Goal: Task Accomplishment & Management: Use online tool/utility

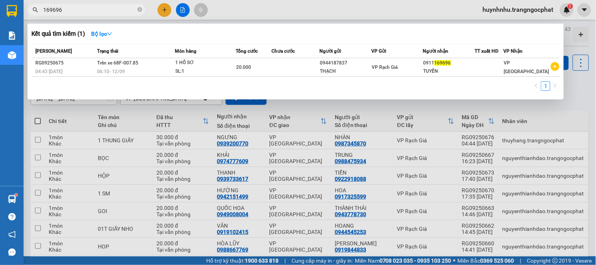
click at [100, 7] on input "169696" at bounding box center [89, 9] width 93 height 9
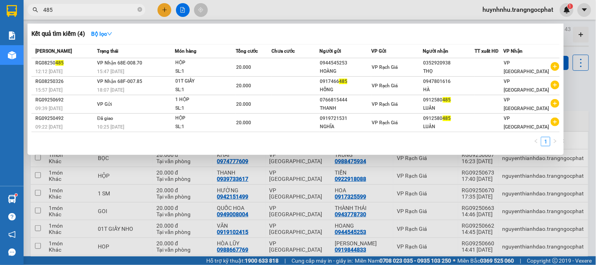
click at [88, 13] on input "485" at bounding box center [89, 9] width 93 height 9
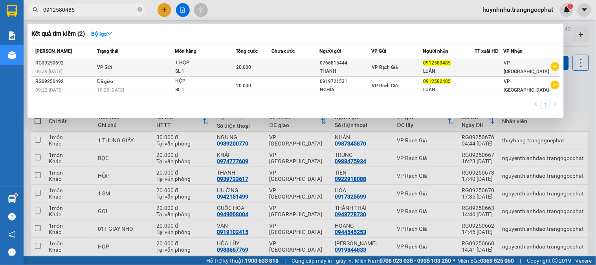
type input "0912580485"
click at [409, 63] on div "VP Rạch Giá" at bounding box center [396, 67] width 51 height 9
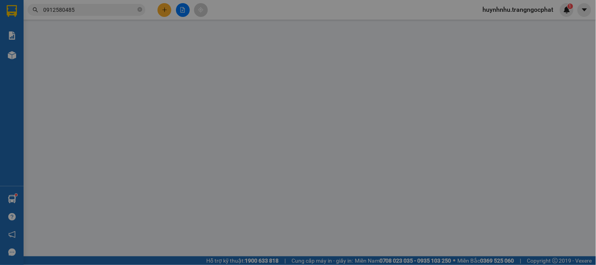
type input "0766815444"
type input "THANH"
type input "0912580485"
type input "LUÂN"
type input "20.000"
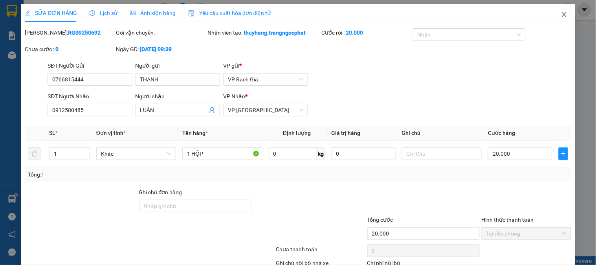
click at [561, 13] on icon "close" at bounding box center [564, 14] width 6 height 6
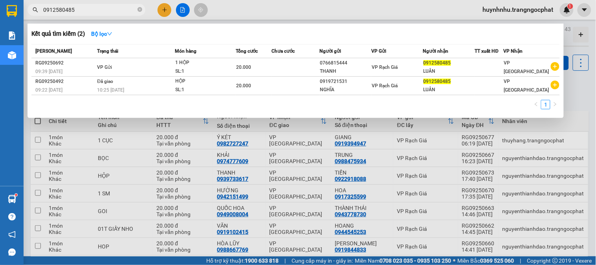
click at [118, 5] on input "0912580485" at bounding box center [89, 9] width 93 height 9
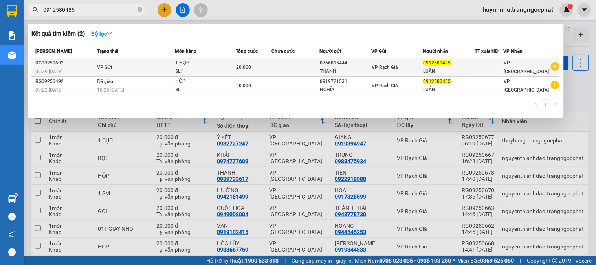
click at [410, 61] on td "VP Rạch Giá" at bounding box center [397, 67] width 52 height 18
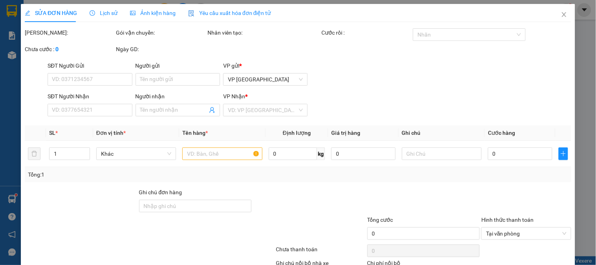
type input "0766815444"
type input "THANH"
type input "0912580485"
type input "LUÂN"
type input "20.000"
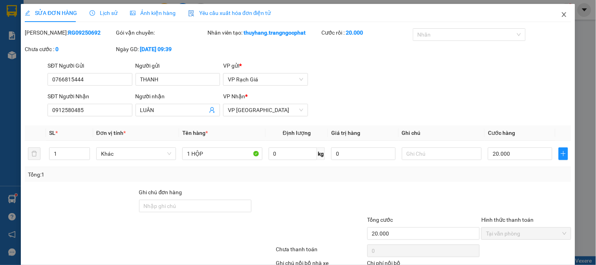
click at [561, 15] on icon "close" at bounding box center [564, 14] width 6 height 6
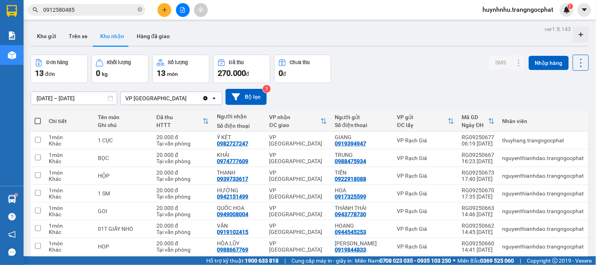
click at [79, 10] on input "0912580485" at bounding box center [89, 9] width 93 height 9
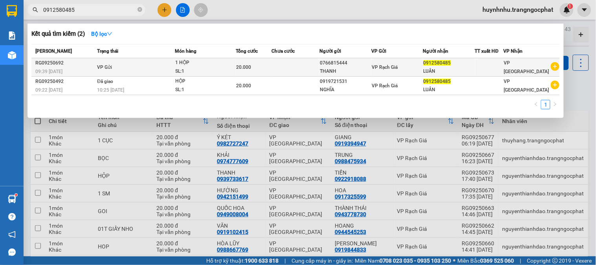
click at [558, 67] on icon "plus-circle" at bounding box center [554, 66] width 9 height 9
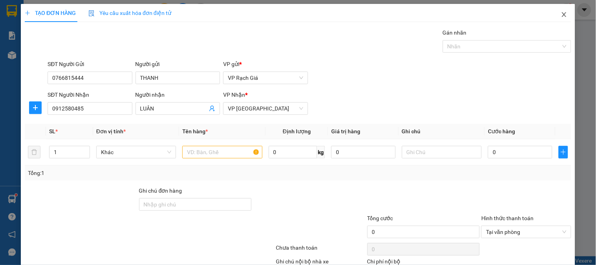
click at [561, 14] on icon "close" at bounding box center [564, 14] width 6 height 6
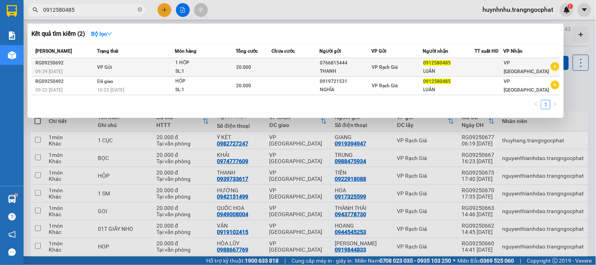
click at [269, 63] on div "20.000" at bounding box center [253, 67] width 35 height 9
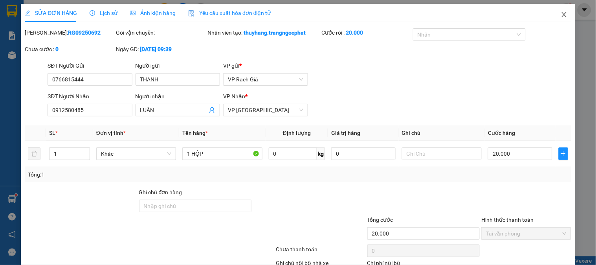
click at [561, 14] on icon "close" at bounding box center [564, 14] width 6 height 6
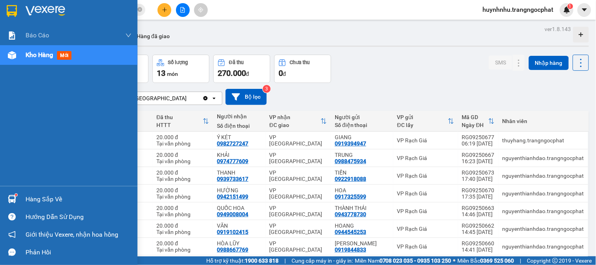
click at [31, 197] on div "Hàng sắp về" at bounding box center [79, 199] width 106 height 12
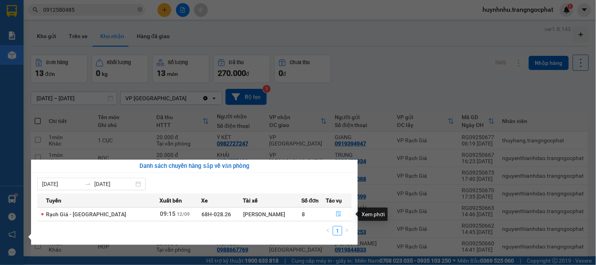
click at [336, 214] on icon "file-done" at bounding box center [338, 213] width 5 height 5
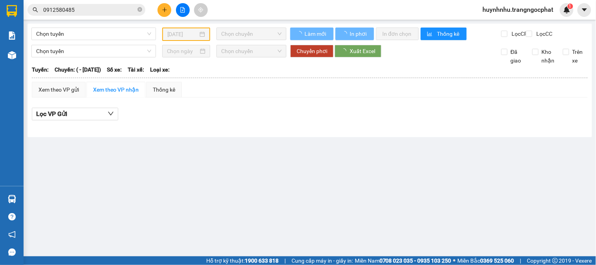
type input "[DATE]"
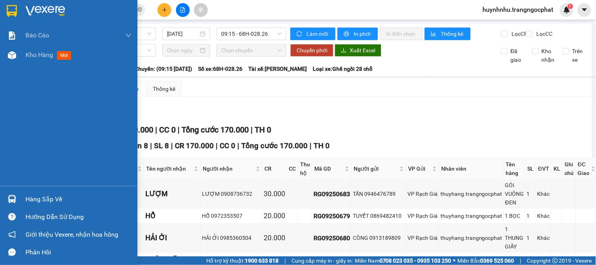
click at [44, 198] on div "Hàng sắp về" at bounding box center [79, 199] width 106 height 12
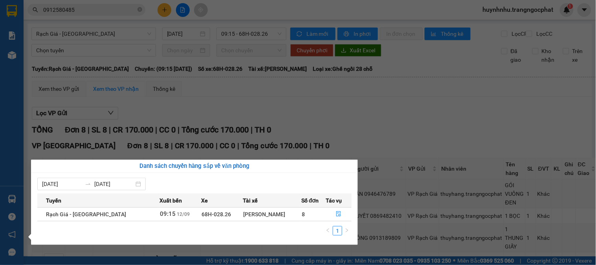
click at [359, 117] on section "Kết quả tìm kiếm ( 2 ) Bộ lọc Mã ĐH Trạng thái Món hàng Tổng cước Chưa cước Ngư…" at bounding box center [298, 132] width 596 height 265
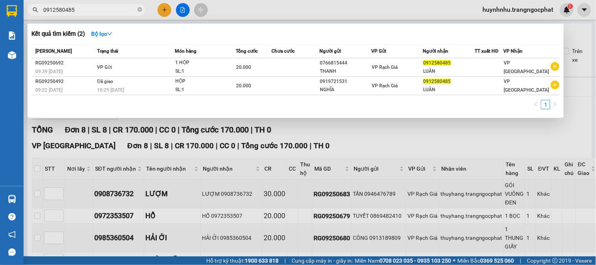
click at [91, 13] on input "0912580485" at bounding box center [89, 9] width 93 height 9
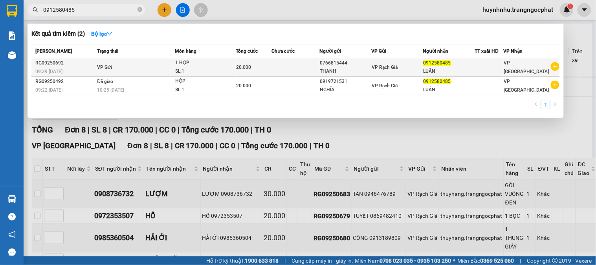
drag, startPoint x: 120, startPoint y: 69, endPoint x: 113, endPoint y: 71, distance: 7.3
click at [113, 71] on td "VP Gửi" at bounding box center [135, 67] width 80 height 18
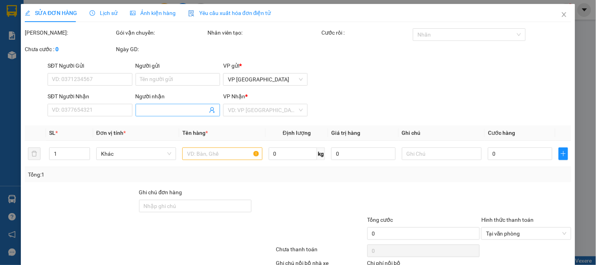
type input "0766815444"
type input "THANH"
type input "0912580485"
type input "LUÂN"
type input "20.000"
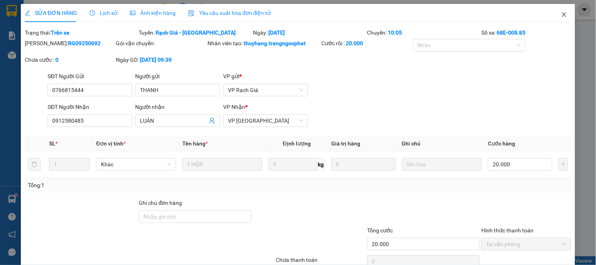
click at [561, 13] on icon "close" at bounding box center [563, 14] width 4 height 5
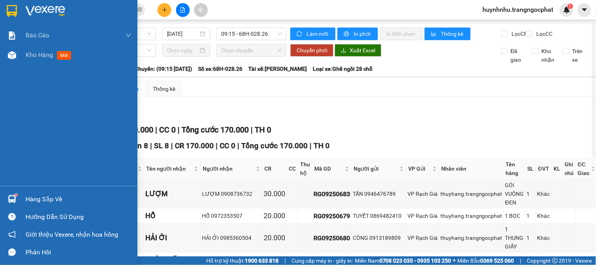
click at [60, 202] on div "Hàng sắp về" at bounding box center [79, 199] width 106 height 12
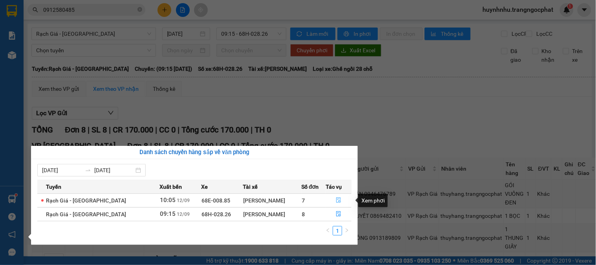
click at [336, 202] on icon "file-done" at bounding box center [338, 199] width 5 height 5
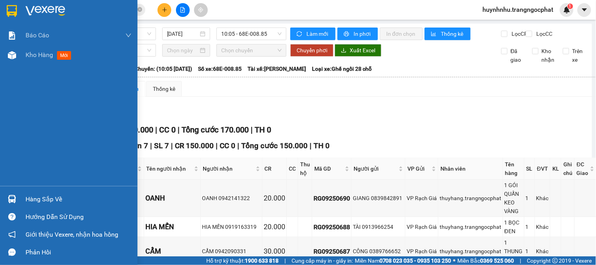
click at [36, 197] on div "Hàng sắp về" at bounding box center [79, 199] width 106 height 12
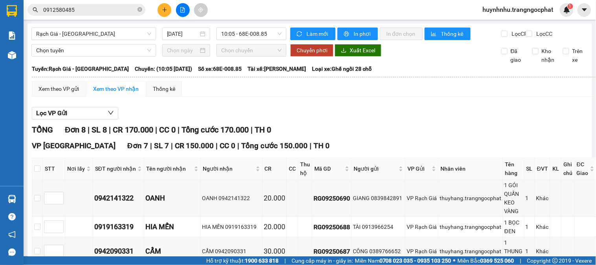
click at [426, 144] on section "Kết quả tìm kiếm ( 2 ) Bộ lọc Mã ĐH Trạng thái Món hàng Tổng cước Chưa cước Ngư…" at bounding box center [298, 132] width 596 height 265
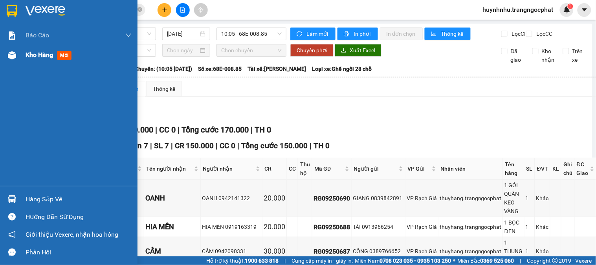
click at [46, 53] on span "Kho hàng" at bounding box center [39, 54] width 27 height 7
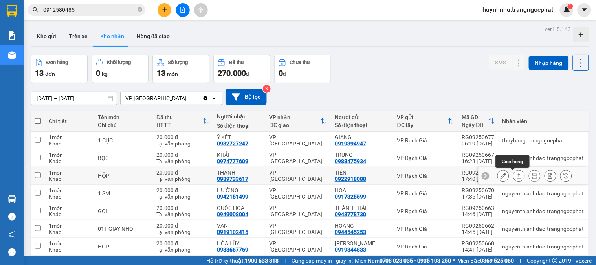
click at [516, 174] on icon at bounding box center [518, 175] width 5 height 5
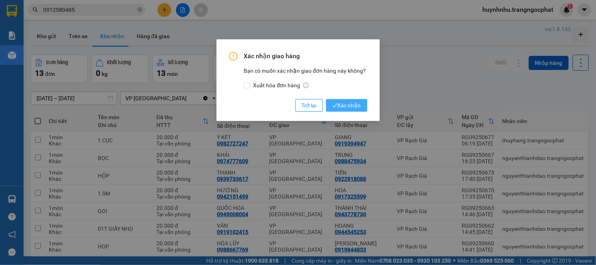
click at [354, 107] on span "Xác nhận" at bounding box center [346, 105] width 29 height 9
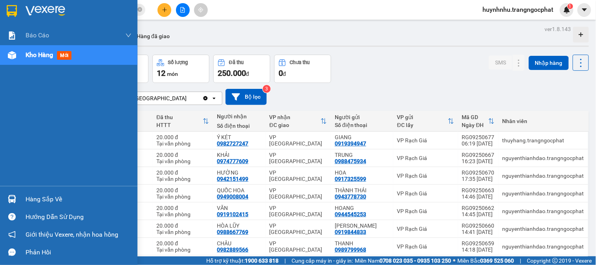
click at [38, 201] on div "Hàng sắp về" at bounding box center [79, 199] width 106 height 12
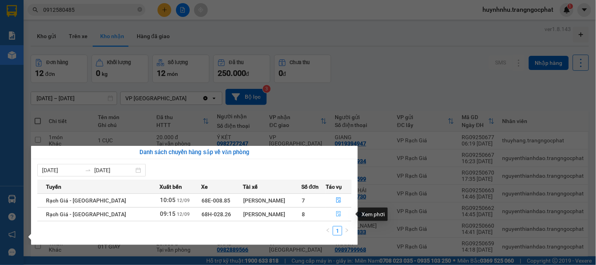
click at [336, 212] on icon "file-done" at bounding box center [338, 213] width 5 height 5
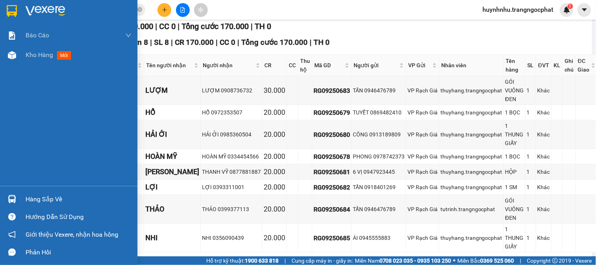
scroll to position [60, 0]
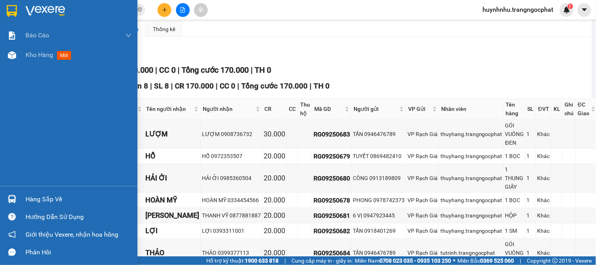
click at [42, 198] on div "Hàng sắp về" at bounding box center [79, 199] width 106 height 12
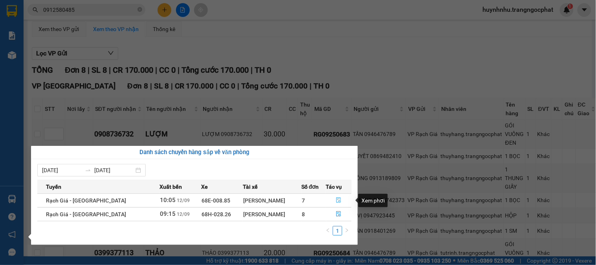
click at [336, 201] on icon "file-done" at bounding box center [338, 199] width 5 height 5
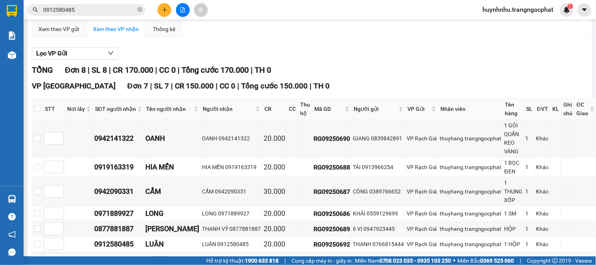
scroll to position [103, 0]
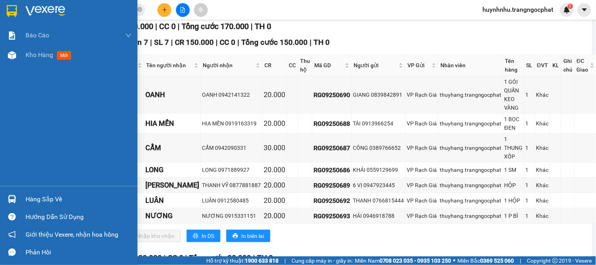
click at [41, 199] on div "Hàng sắp về" at bounding box center [79, 199] width 106 height 12
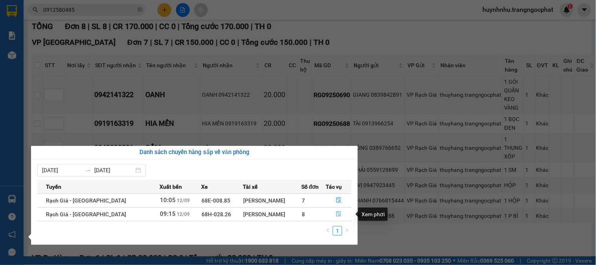
click at [336, 212] on icon "file-done" at bounding box center [338, 213] width 5 height 5
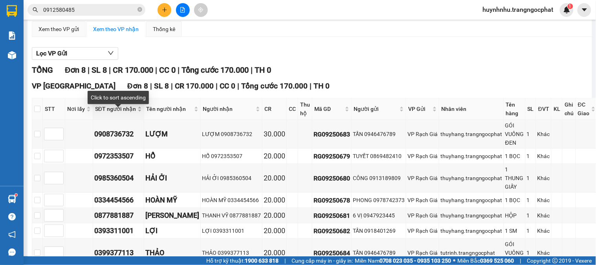
scroll to position [103, 0]
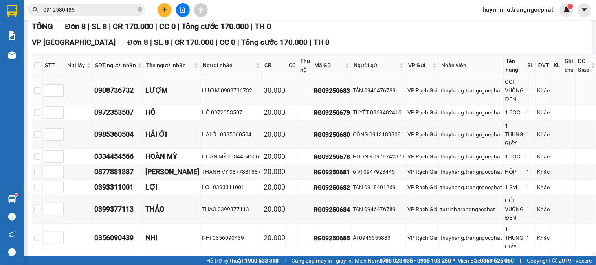
click at [118, 96] on div "0908736732" at bounding box center [118, 90] width 48 height 11
copy div "0908736732"
click at [113, 118] on div "0972353507" at bounding box center [118, 112] width 48 height 11
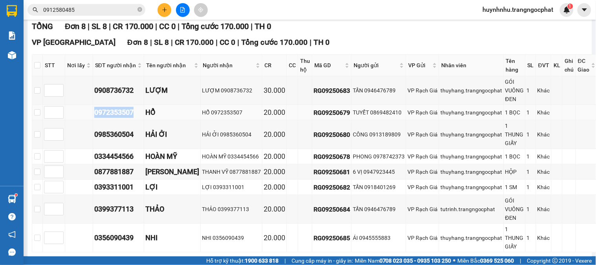
copy div "0972353507"
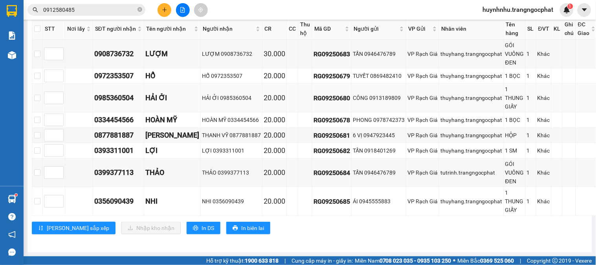
click at [109, 98] on div "0985360504" at bounding box center [118, 97] width 48 height 11
copy div "0985360504"
click at [128, 121] on div "0334454566" at bounding box center [118, 119] width 48 height 11
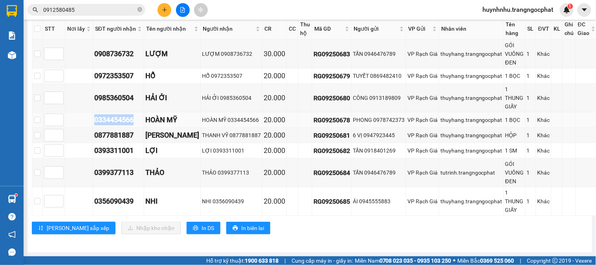
copy div "0334454566"
click at [118, 138] on div "0877881887" at bounding box center [118, 135] width 48 height 11
copy div "0877881887"
click at [124, 153] on div "0393311001" at bounding box center [118, 150] width 48 height 11
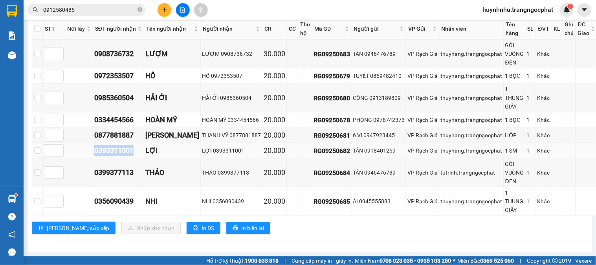
click at [124, 153] on div "0393311001" at bounding box center [118, 150] width 48 height 11
copy div "0393311001"
click at [129, 175] on div "0399377113" at bounding box center [118, 172] width 48 height 11
drag, startPoint x: 129, startPoint y: 175, endPoint x: 121, endPoint y: 174, distance: 8.3
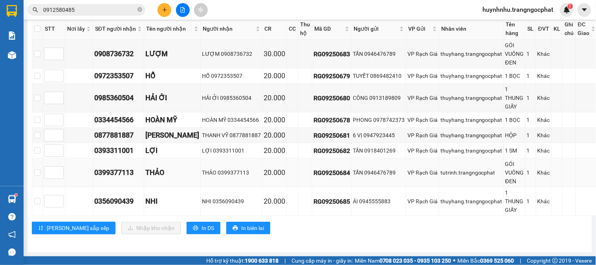
click at [121, 174] on div "0399377113" at bounding box center [118, 172] width 48 height 11
copy div "0399377113"
click at [114, 202] on div "0356090439" at bounding box center [118, 200] width 48 height 11
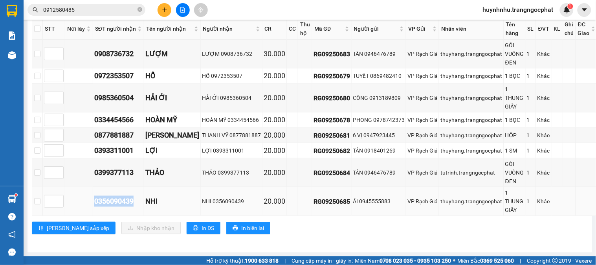
copy div "0356090439"
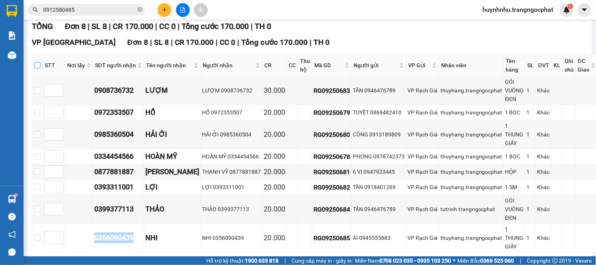
click at [36, 68] on input "checkbox" at bounding box center [37, 65] width 6 height 6
checkbox input "true"
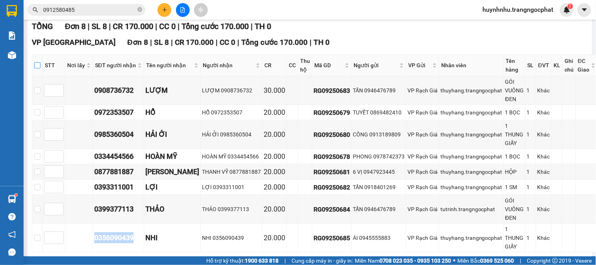
checkbox input "true"
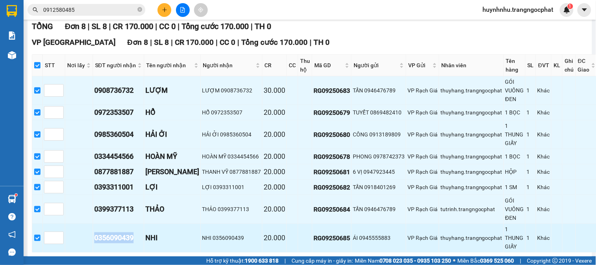
scroll to position [147, 0]
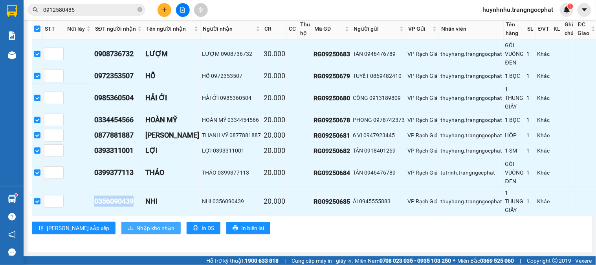
click at [136, 228] on span "Nhập kho nhận" at bounding box center [155, 227] width 38 height 9
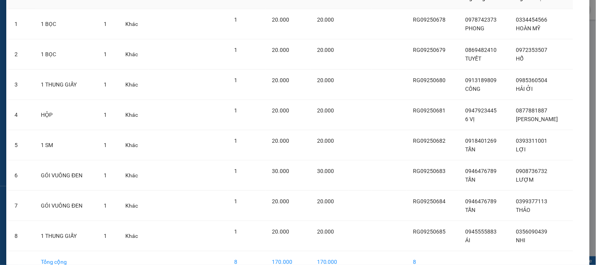
scroll to position [100, 0]
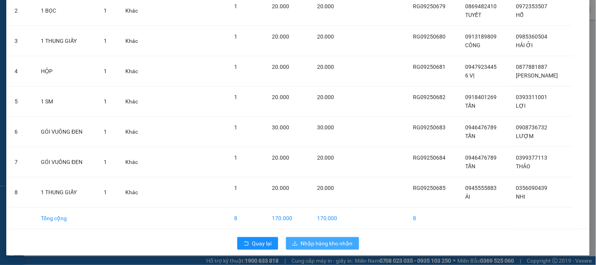
click at [321, 237] on button "Nhập hàng kho nhận" at bounding box center [322, 243] width 73 height 13
